Goal: Task Accomplishment & Management: Use online tool/utility

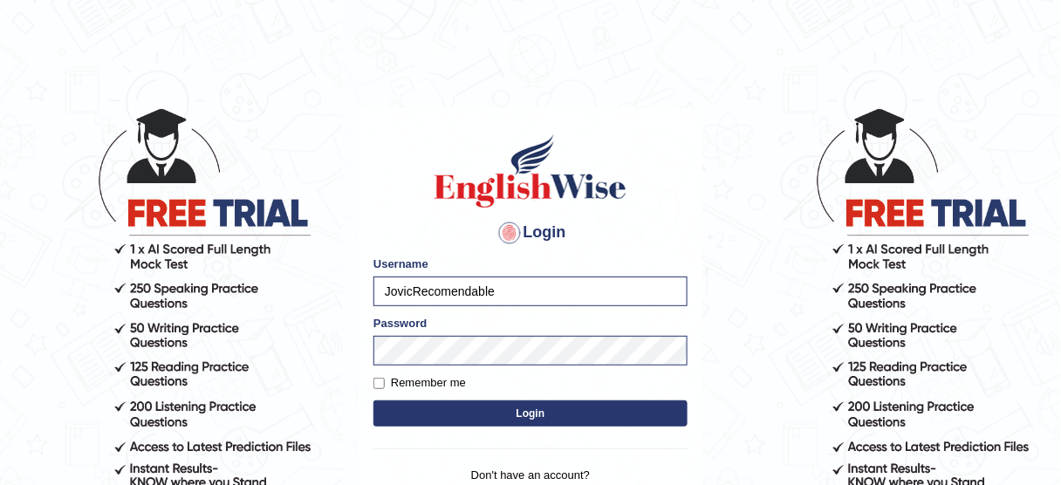
click at [508, 412] on button "Login" at bounding box center [531, 414] width 314 height 26
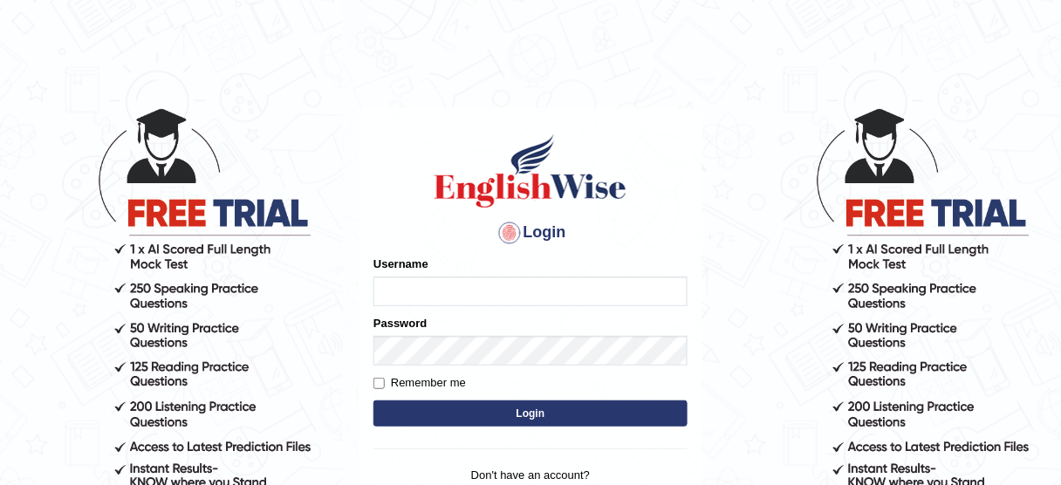
type input "JovicRecomendable"
click at [553, 410] on button "Login" at bounding box center [531, 414] width 314 height 26
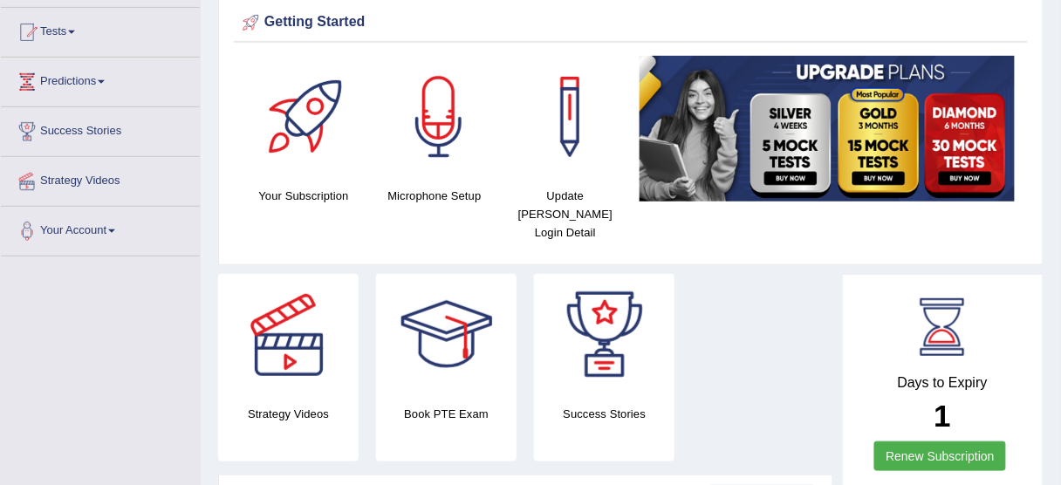
scroll to position [182, 0]
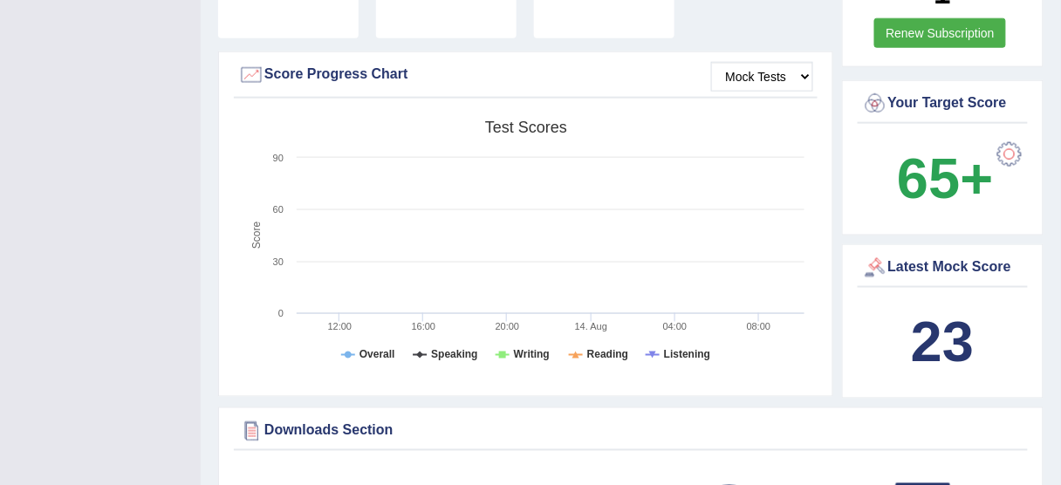
scroll to position [545, 0]
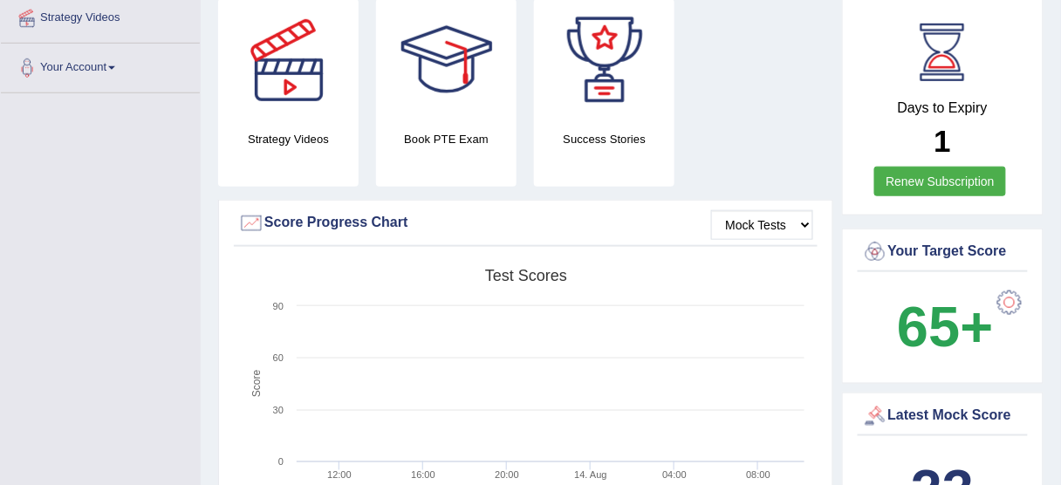
scroll to position [297, 0]
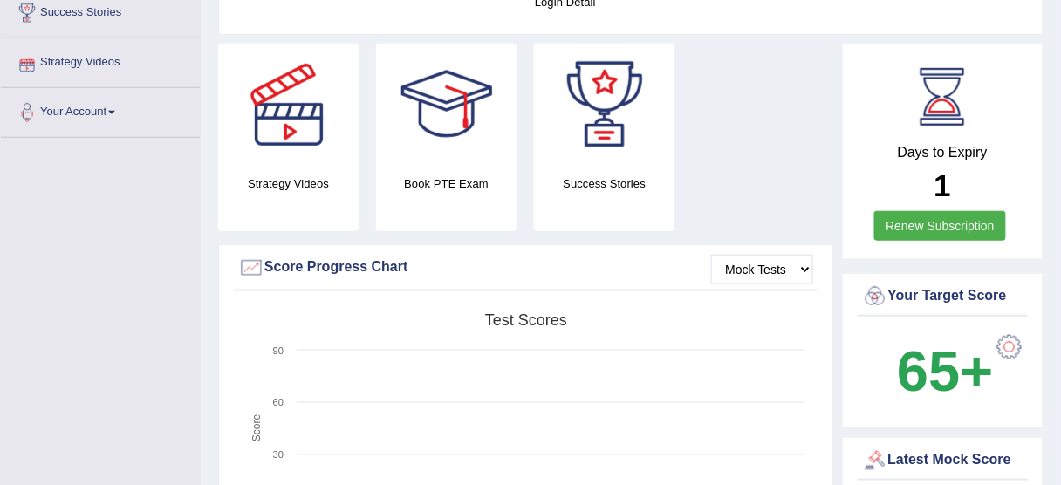
scroll to position [297, 0]
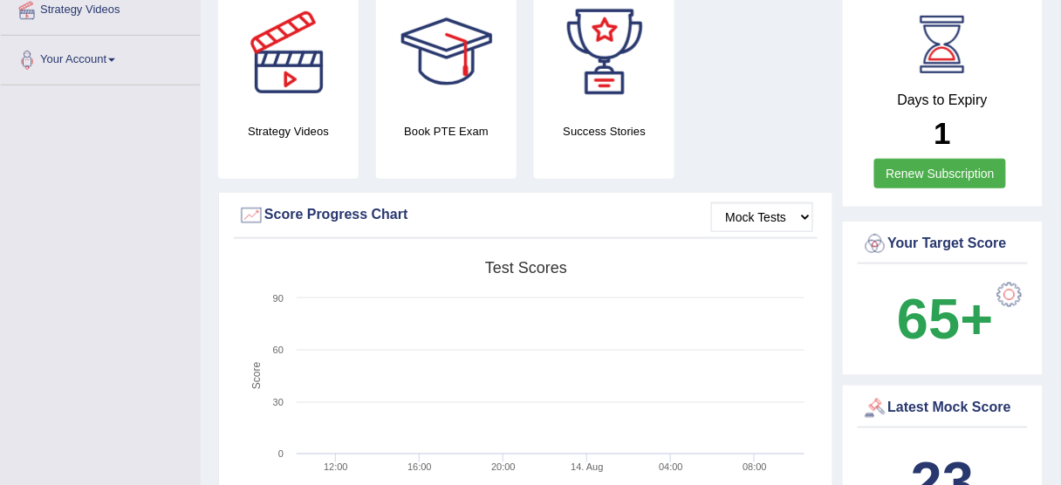
scroll to position [297, 0]
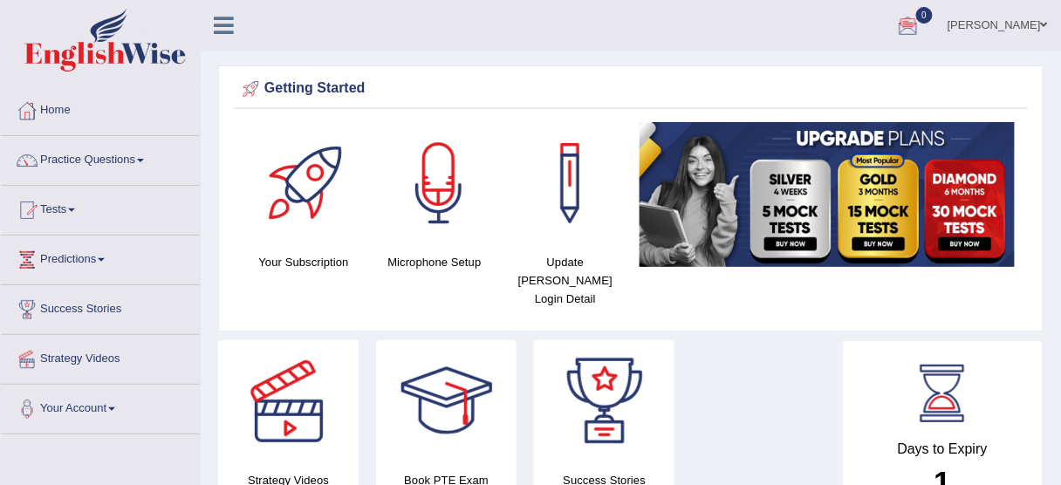
click at [922, 26] on div at bounding box center [908, 26] width 26 height 26
click at [1042, 25] on span at bounding box center [1044, 24] width 7 height 11
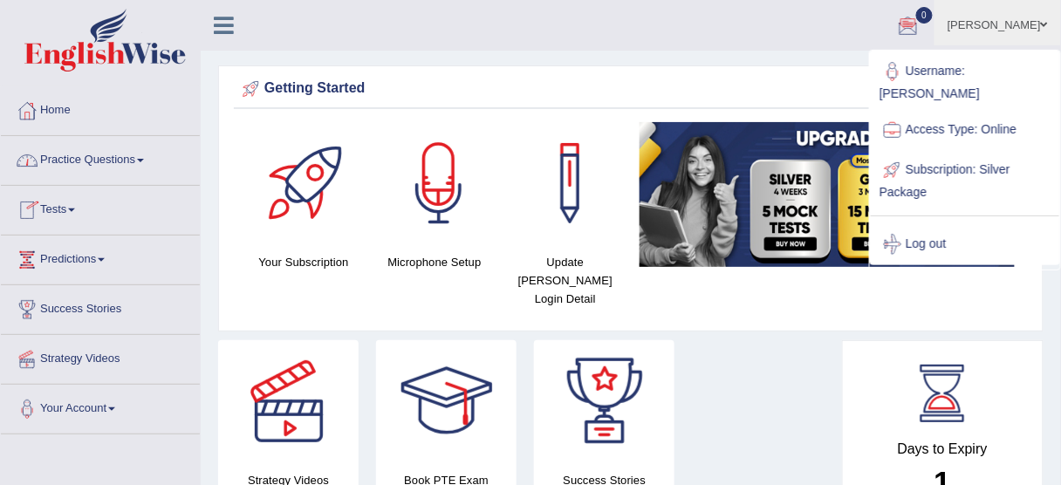
click at [72, 209] on link "Tests" at bounding box center [100, 208] width 199 height 44
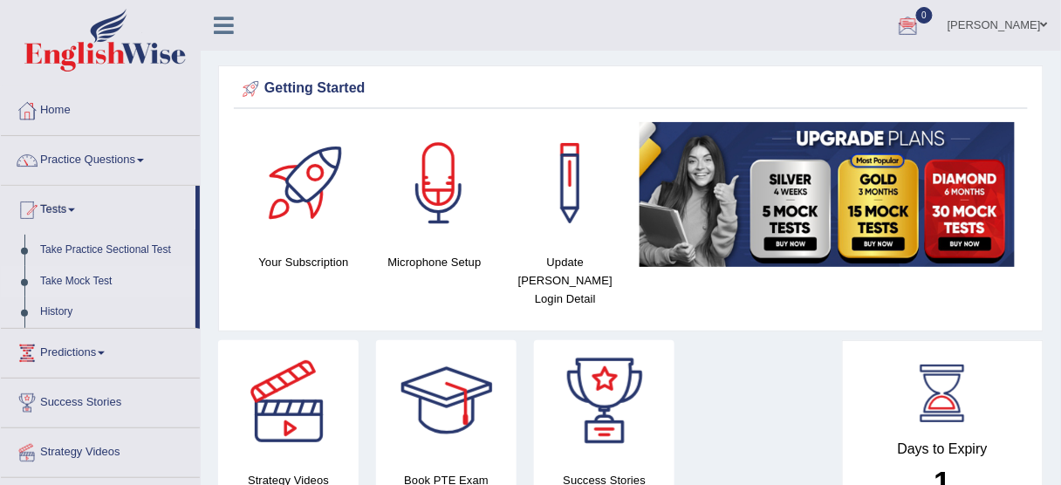
click at [73, 278] on link "Take Mock Test" at bounding box center [113, 281] width 163 height 31
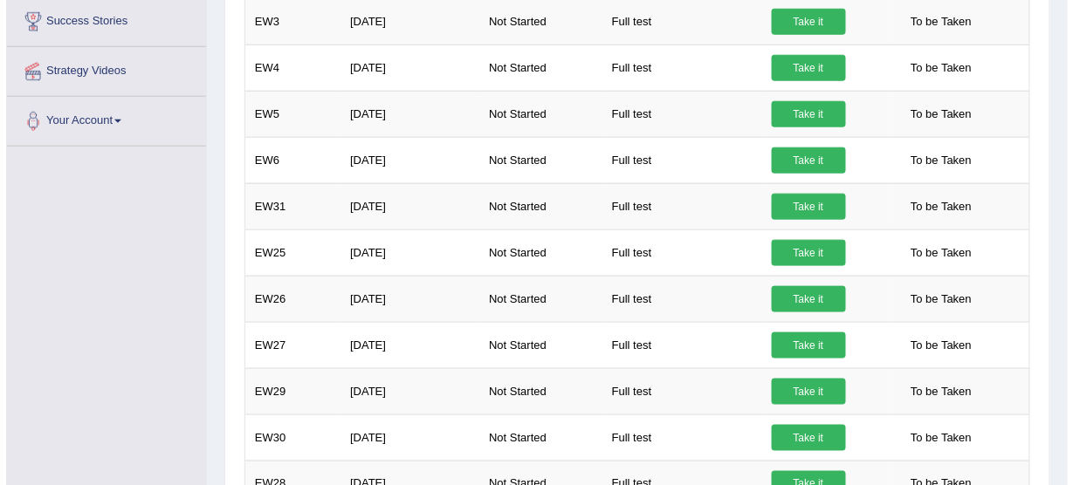
scroll to position [403, 0]
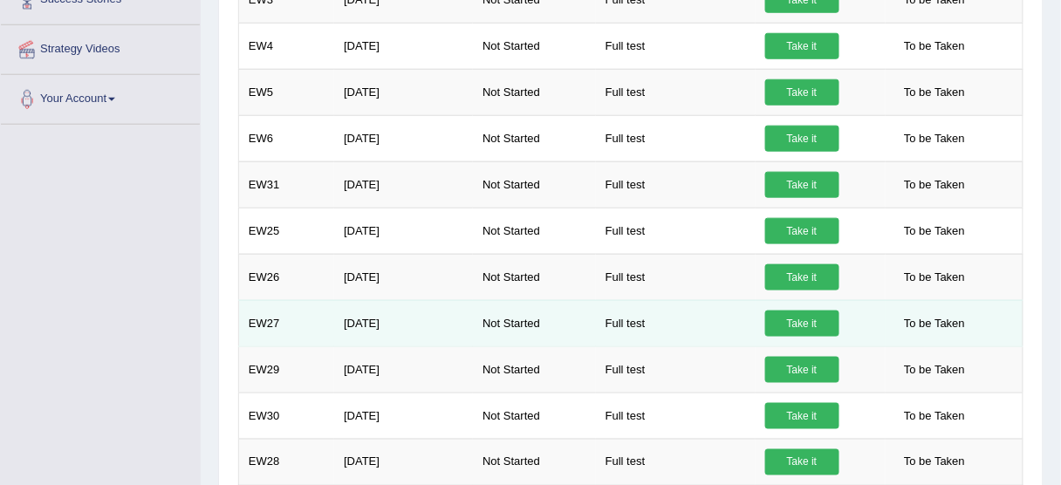
click at [805, 318] on link "Take it" at bounding box center [802, 324] width 74 height 26
